Goal: Task Accomplishment & Management: Manage account settings

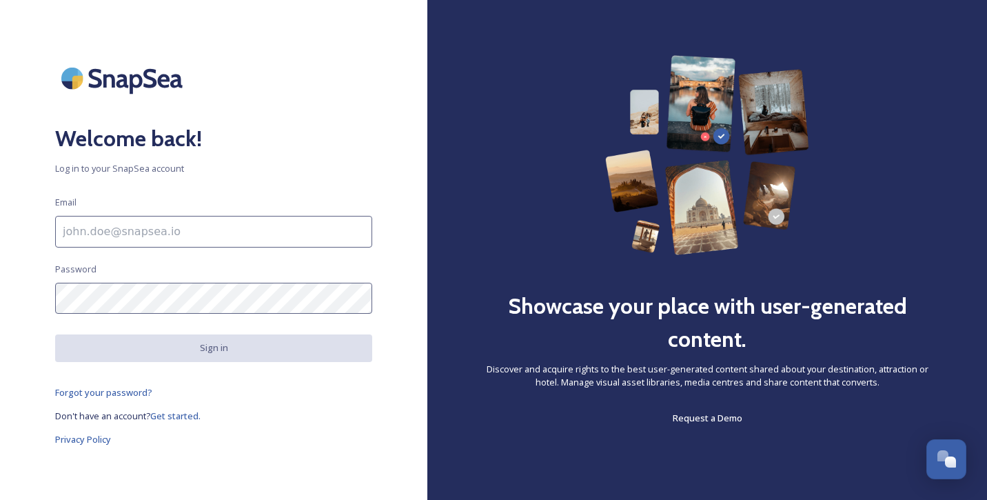
type input "[PERSON_NAME][EMAIL_ADDRESS][PERSON_NAME][DOMAIN_NAME]"
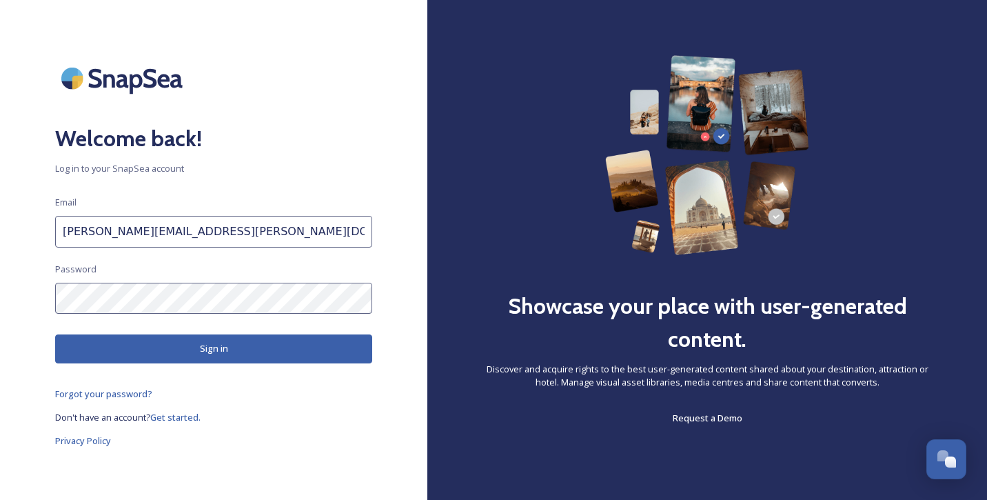
click at [193, 353] on button "Sign in" at bounding box center [213, 348] width 317 height 28
click at [327, 398] on link "Forgot your password?" at bounding box center [213, 395] width 317 height 17
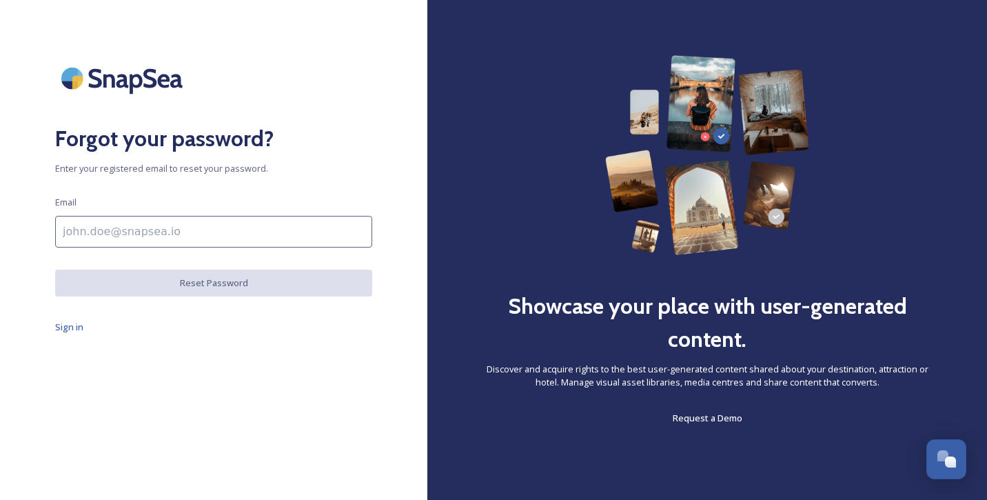
click at [249, 246] on input at bounding box center [213, 232] width 317 height 32
type input "[PERSON_NAME][EMAIL_ADDRESS][PERSON_NAME][DOMAIN_NAME]"
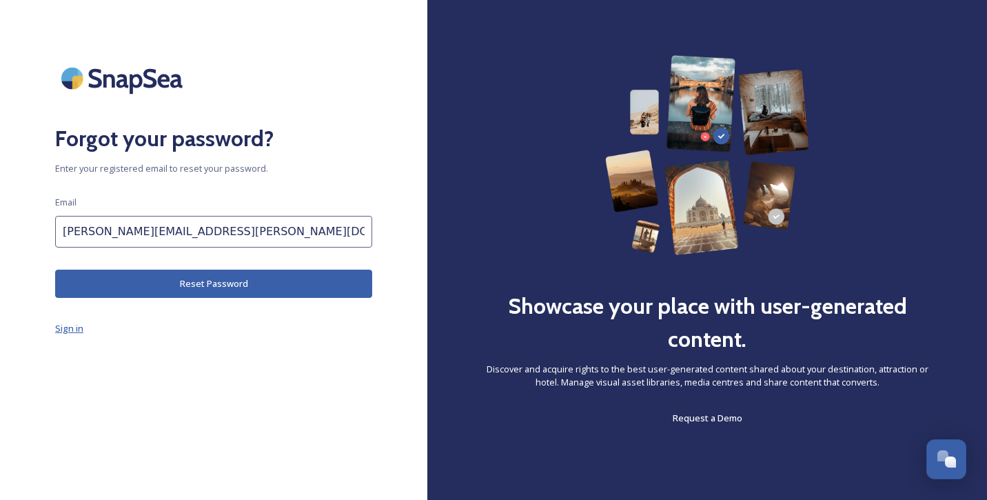
click at [61, 327] on span "Sign in" at bounding box center [69, 328] width 28 height 12
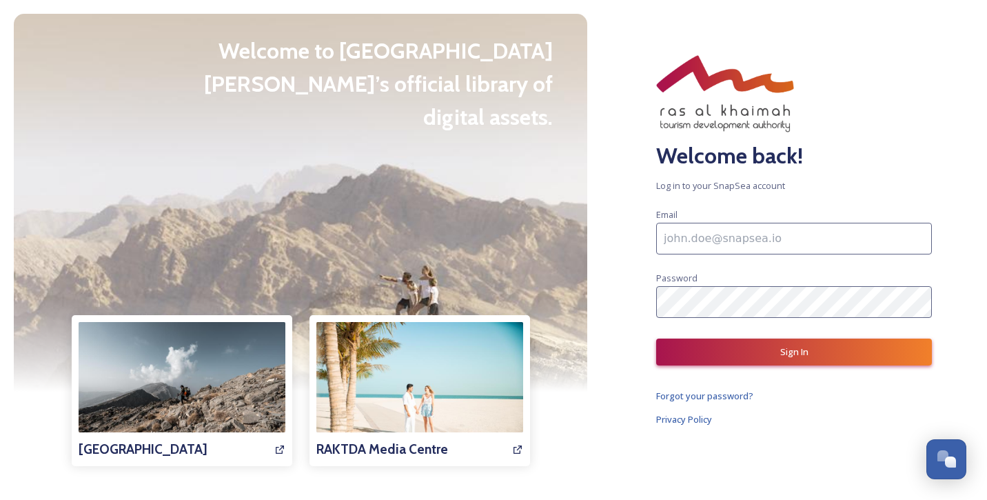
type input "[PERSON_NAME][EMAIL_ADDRESS][PERSON_NAME][DOMAIN_NAME]"
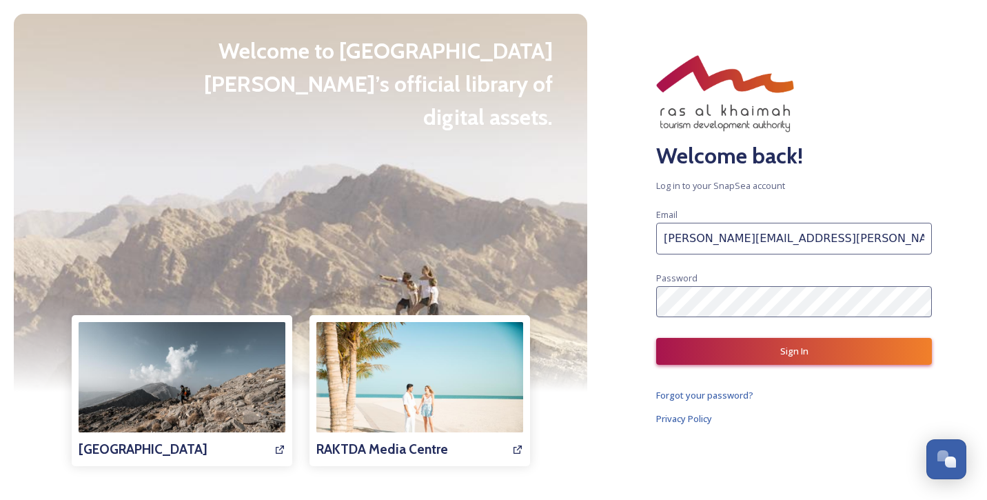
click at [169, 291] on div at bounding box center [300, 203] width 573 height 378
click at [779, 353] on button "Sign In" at bounding box center [794, 351] width 276 height 27
click at [676, 347] on button "Sign In" at bounding box center [794, 351] width 276 height 27
click at [939, 306] on div "Welcome back! Log in to your SnapSea account Email [PERSON_NAME][EMAIL_ADDRESS]…" at bounding box center [794, 250] width 386 height 500
click at [861, 342] on button "Sign In" at bounding box center [794, 351] width 276 height 27
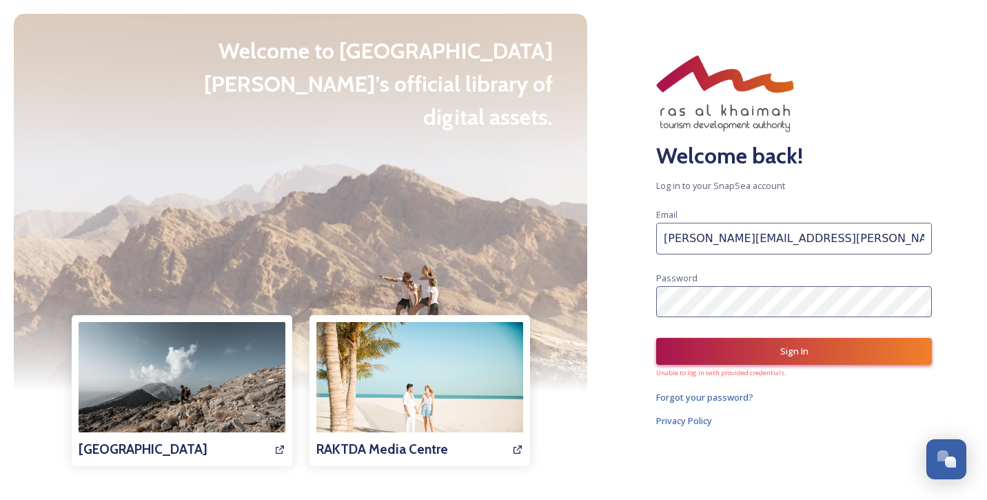
click at [749, 281] on div "Email [PERSON_NAME][EMAIL_ADDRESS][PERSON_NAME][DOMAIN_NAME] Password" at bounding box center [794, 261] width 276 height 111
click at [671, 349] on button "Sign In" at bounding box center [794, 351] width 276 height 27
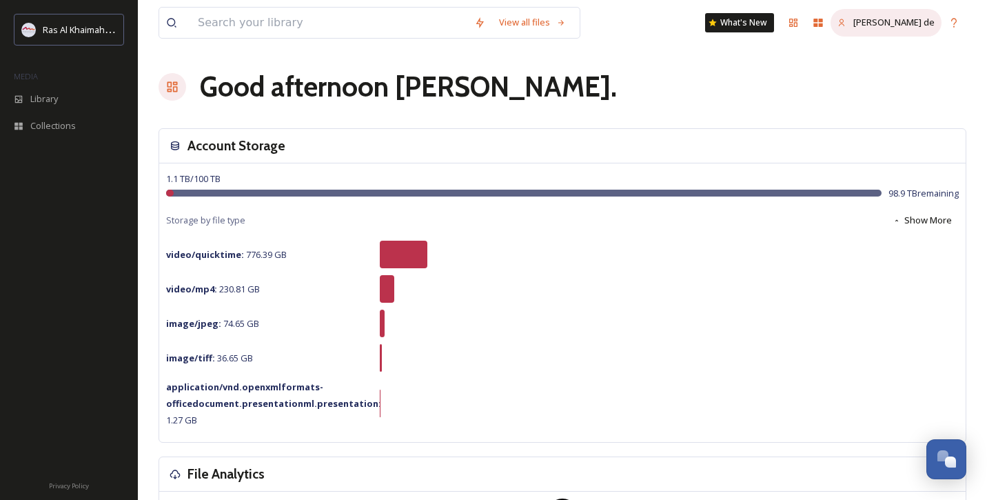
click at [911, 32] on div "[PERSON_NAME] de" at bounding box center [885, 22] width 111 height 27
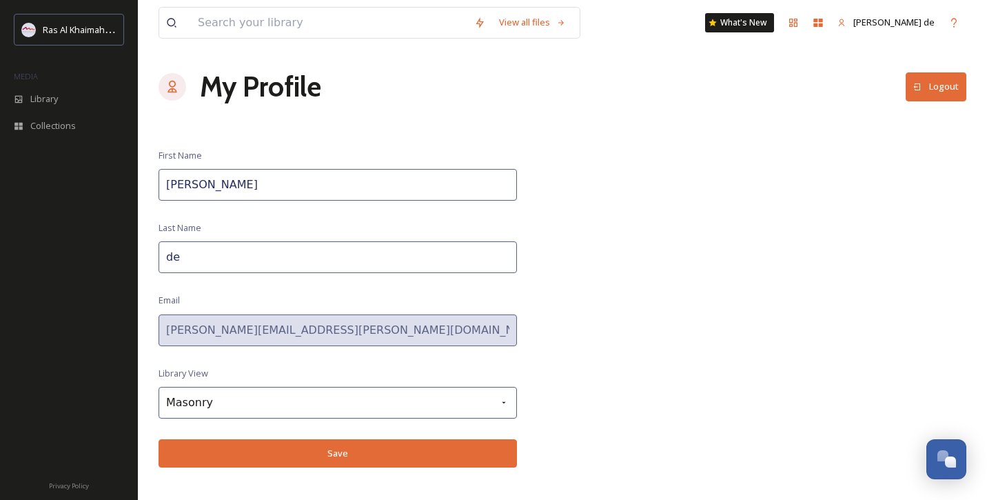
click at [938, 94] on button "Logout" at bounding box center [935, 86] width 61 height 28
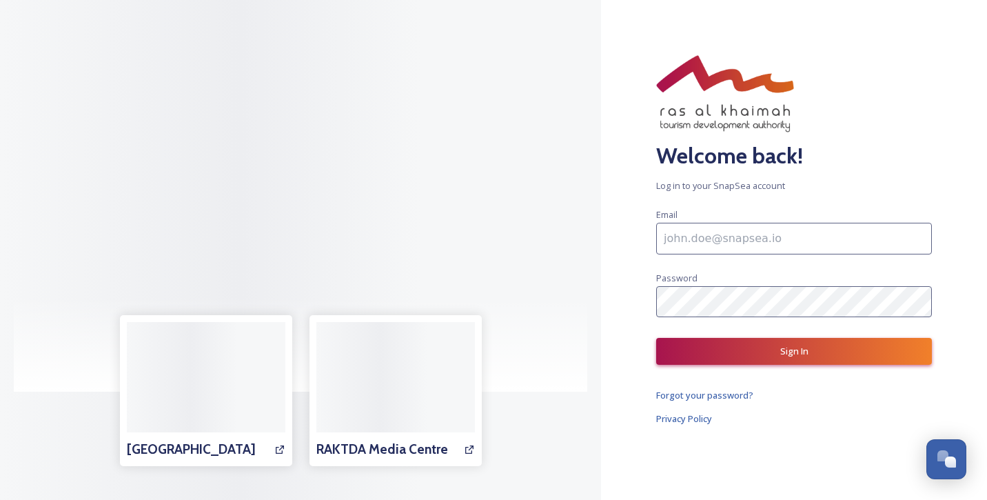
type input "[PERSON_NAME][EMAIL_ADDRESS][PERSON_NAME][DOMAIN_NAME]"
